Goal: Find specific page/section: Find specific page/section

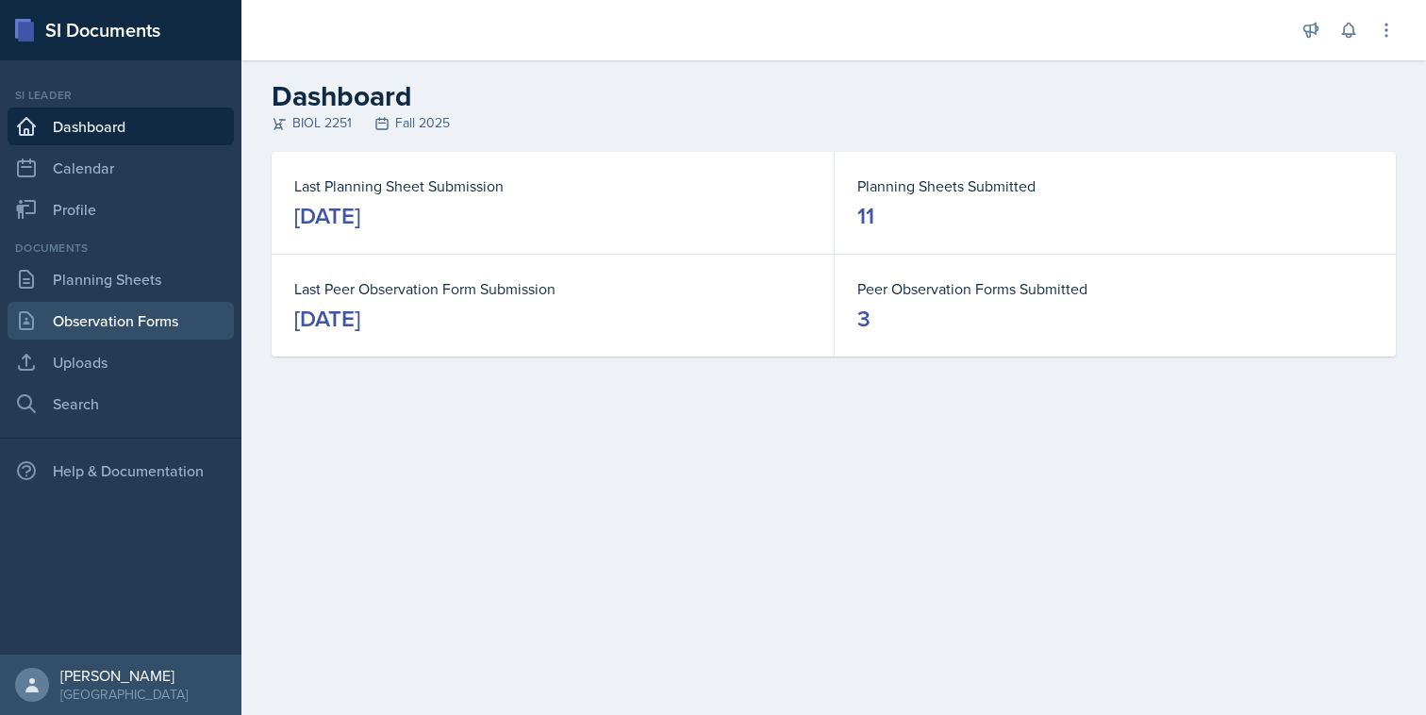
click at [123, 303] on link "Observation Forms" at bounding box center [121, 321] width 226 height 38
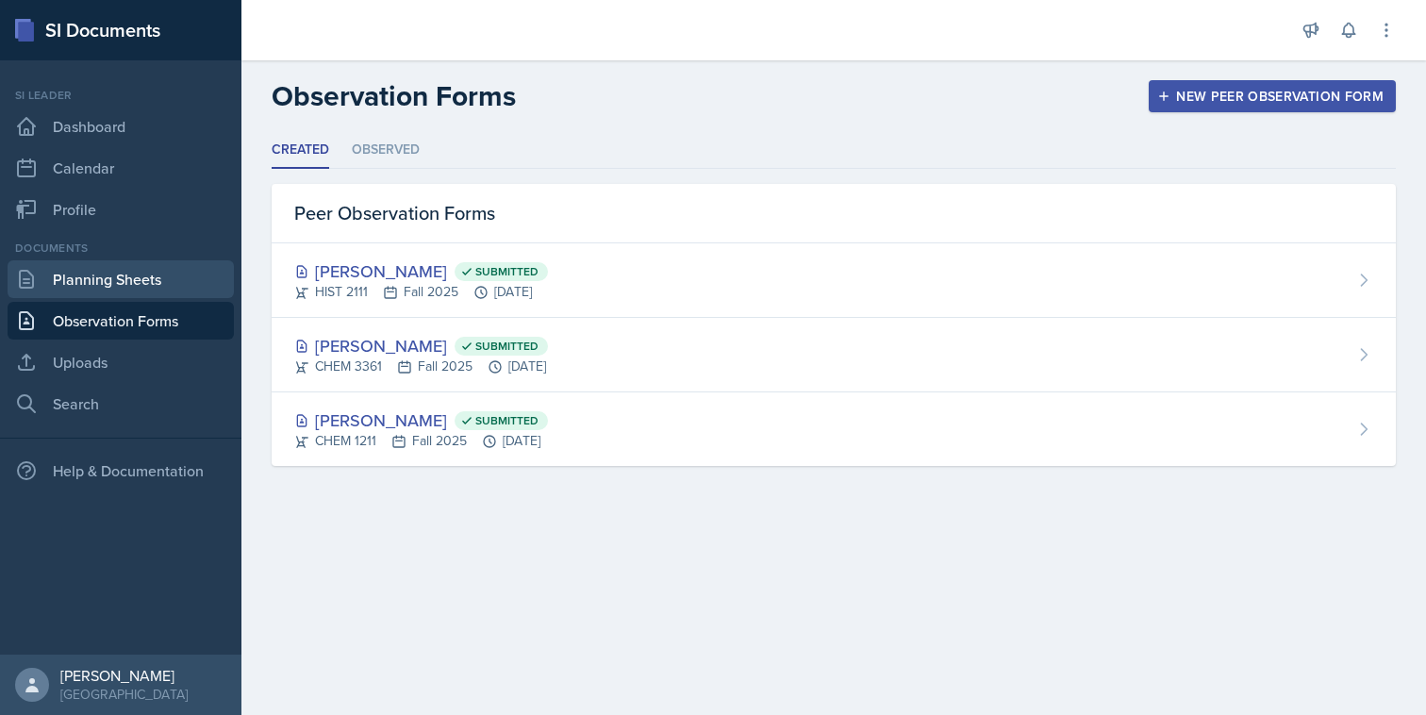
click at [134, 286] on link "Planning Sheets" at bounding box center [121, 279] width 226 height 38
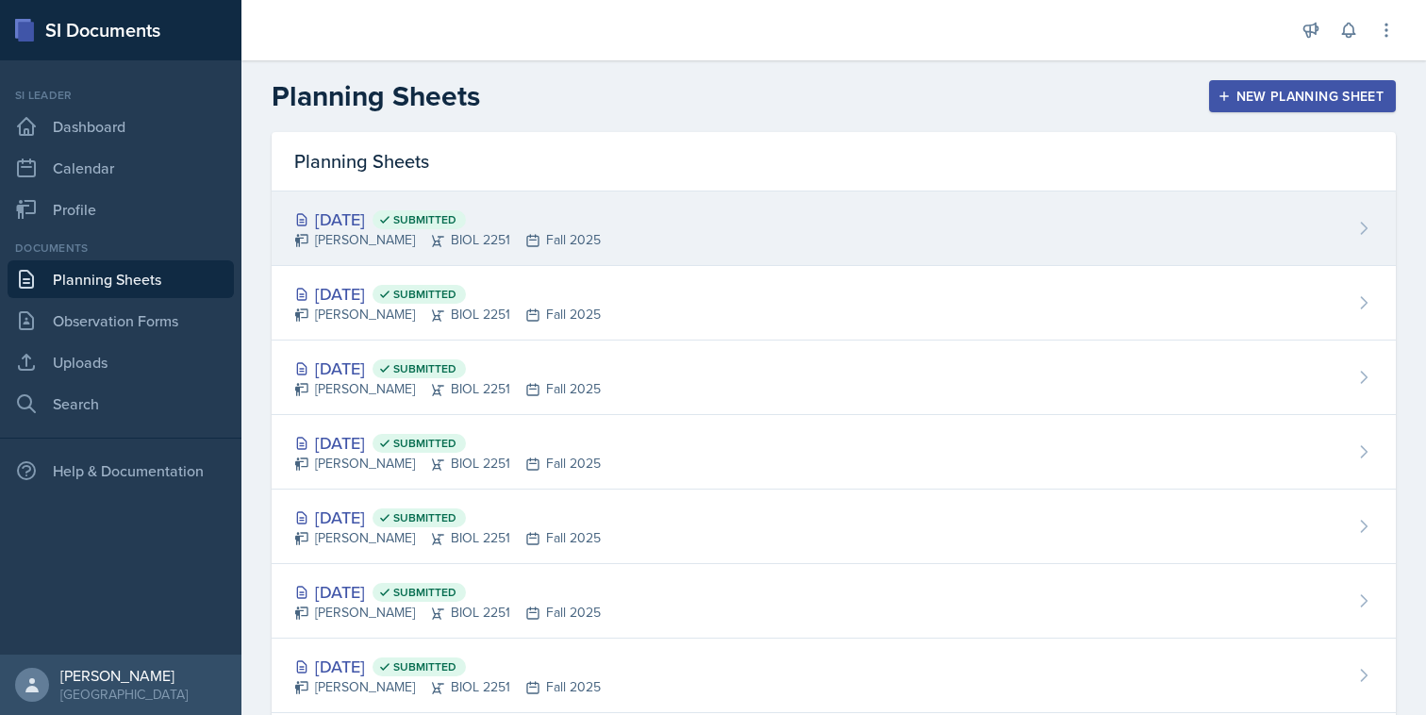
click at [331, 248] on div "[PERSON_NAME] BIOL 2251 Fall 2025" at bounding box center [447, 240] width 307 height 20
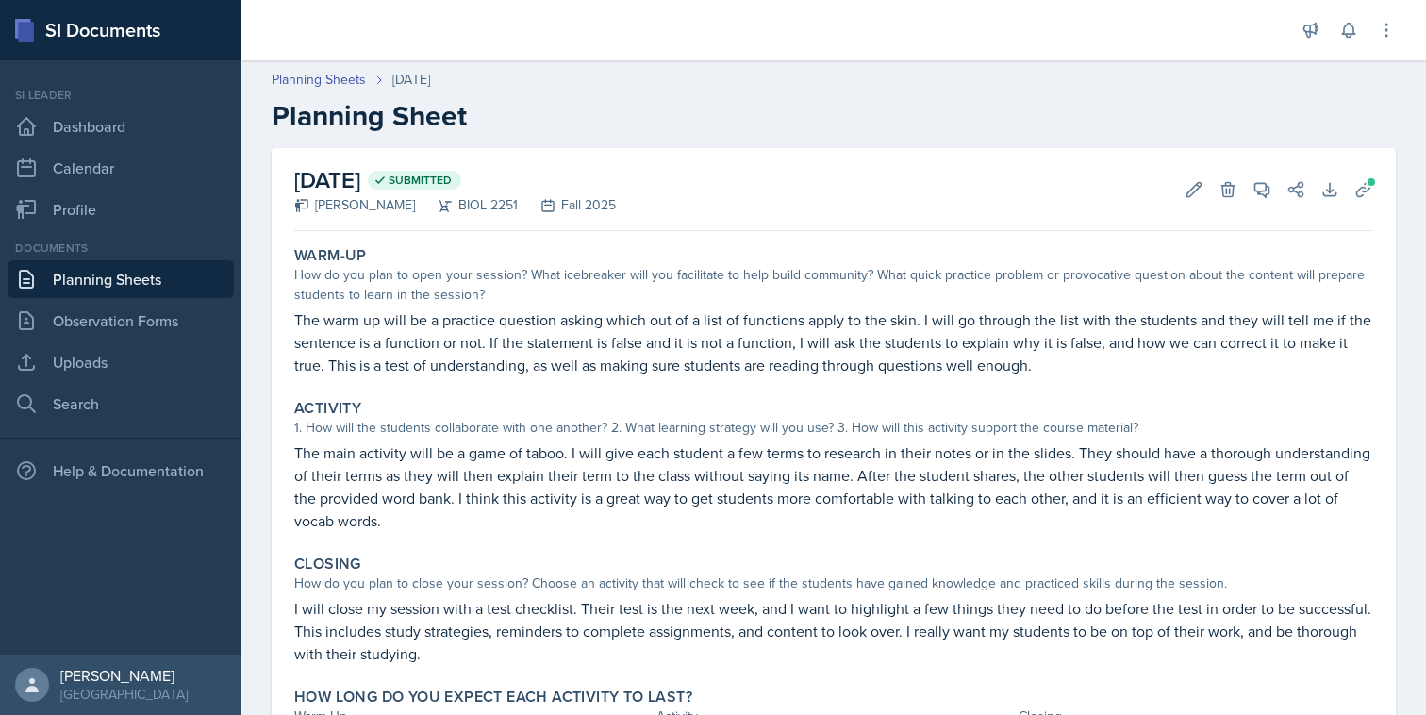
click at [214, 284] on link "Planning Sheets" at bounding box center [121, 279] width 226 height 38
